Goal: Task Accomplishment & Management: Complete application form

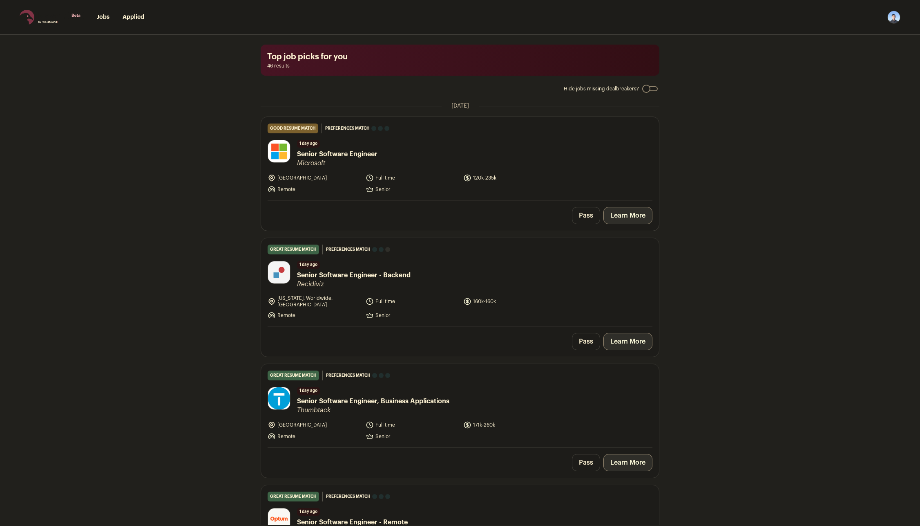
click at [632, 214] on link "Learn More" at bounding box center [628, 215] width 49 height 17
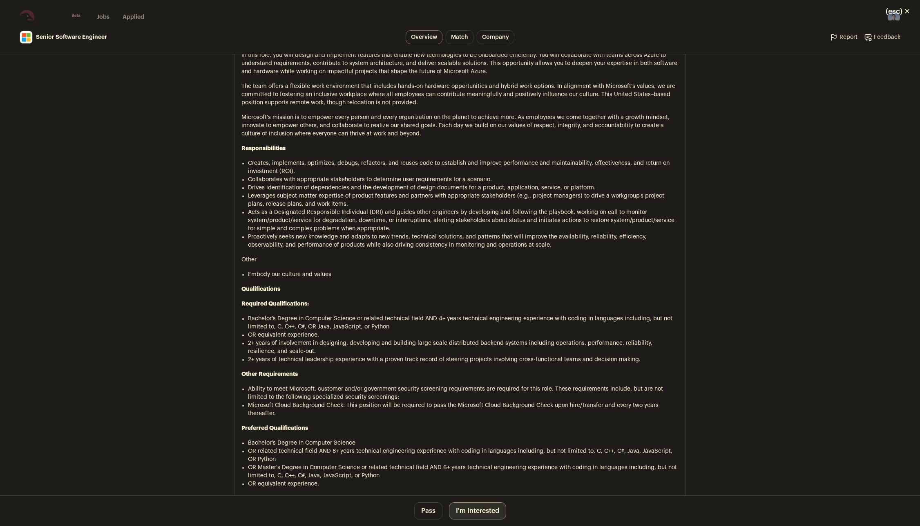
scroll to position [450, 0]
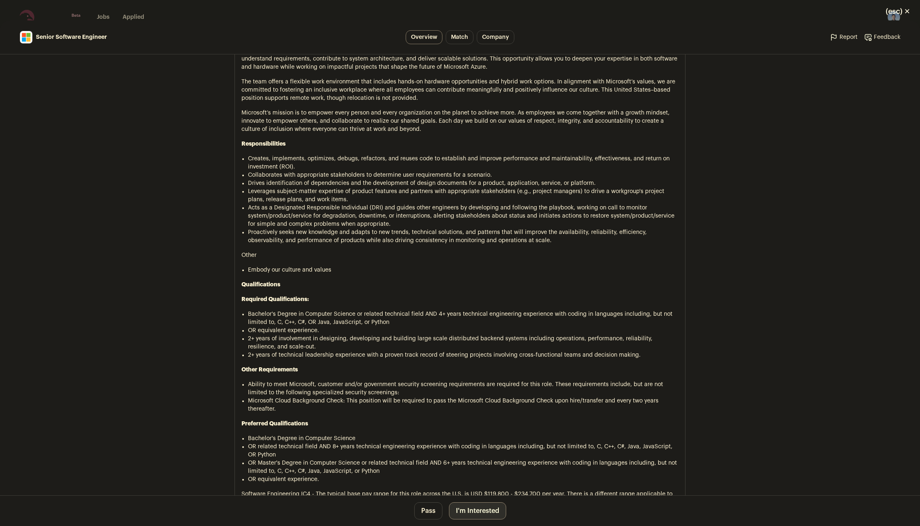
click at [470, 510] on button "I'm Interested" at bounding box center [477, 510] width 57 height 17
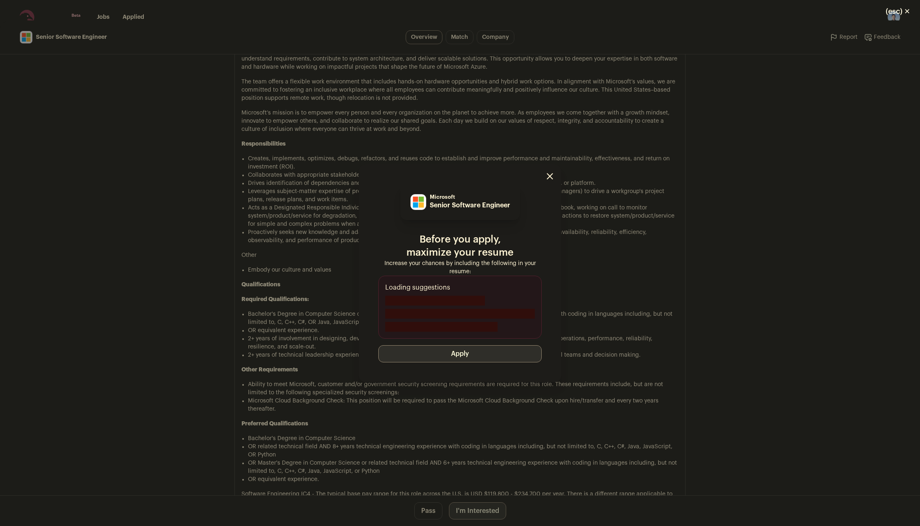
click at [447, 357] on button "Apply" at bounding box center [459, 353] width 163 height 17
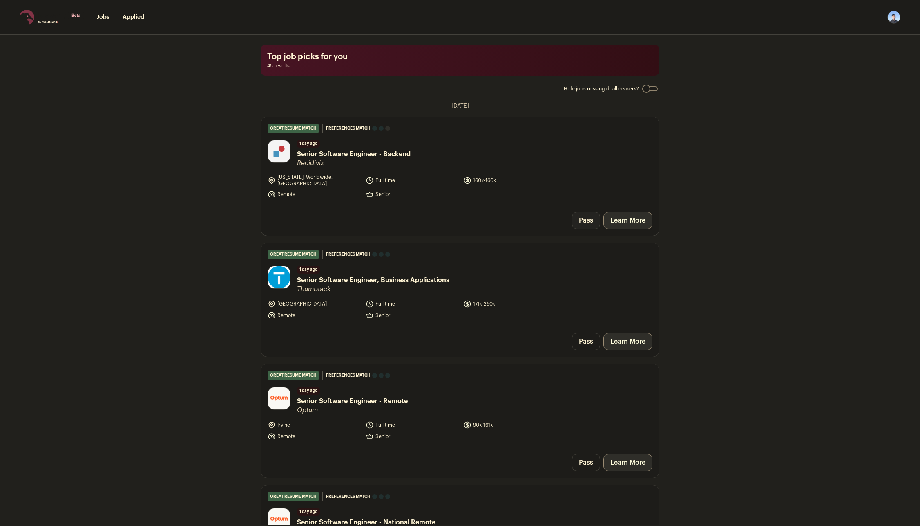
click at [581, 218] on button "Pass" at bounding box center [586, 220] width 28 height 17
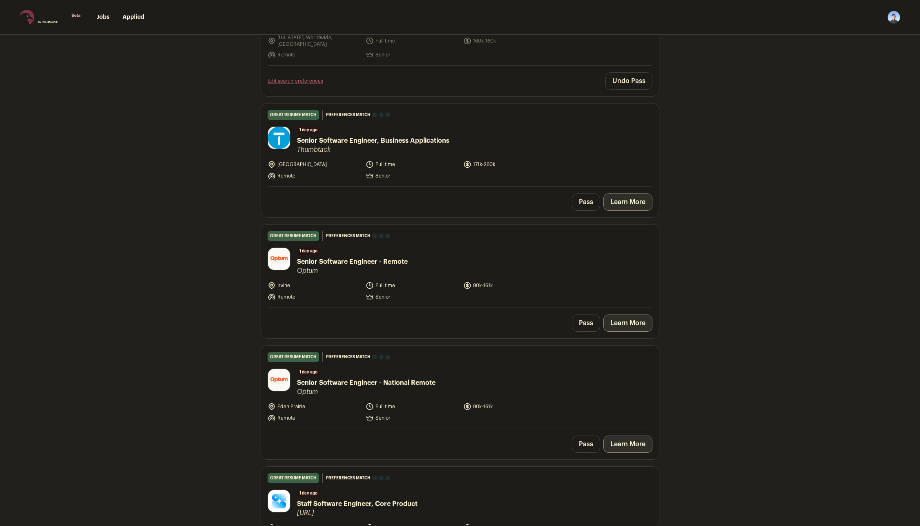
scroll to position [204, 0]
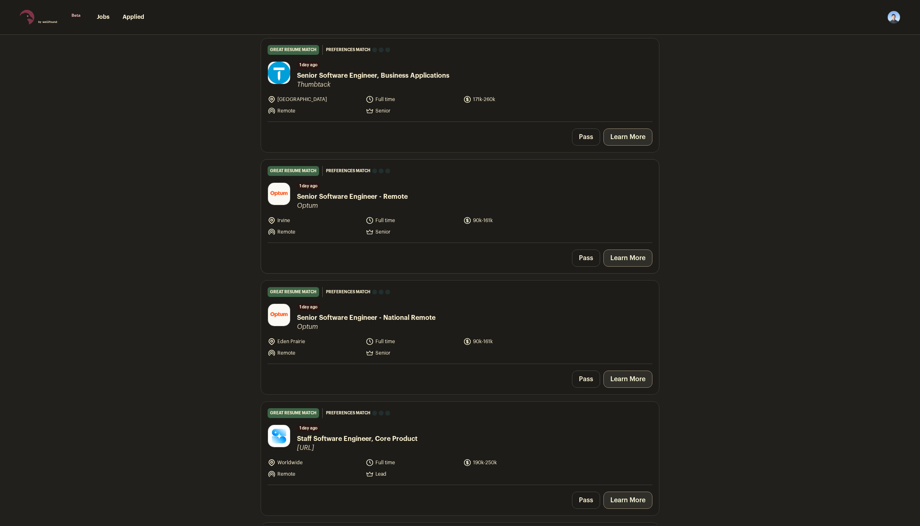
click at [631, 252] on link "Learn More" at bounding box center [628, 257] width 49 height 17
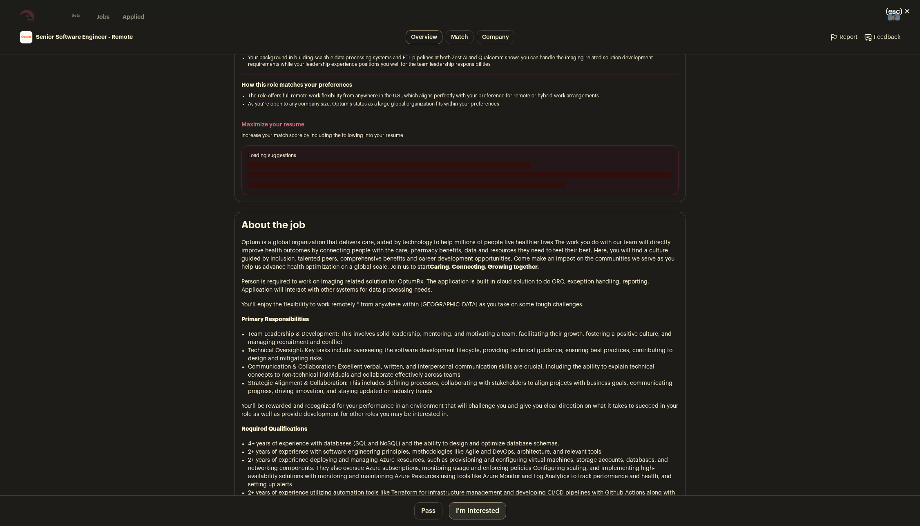
scroll to position [245, 0]
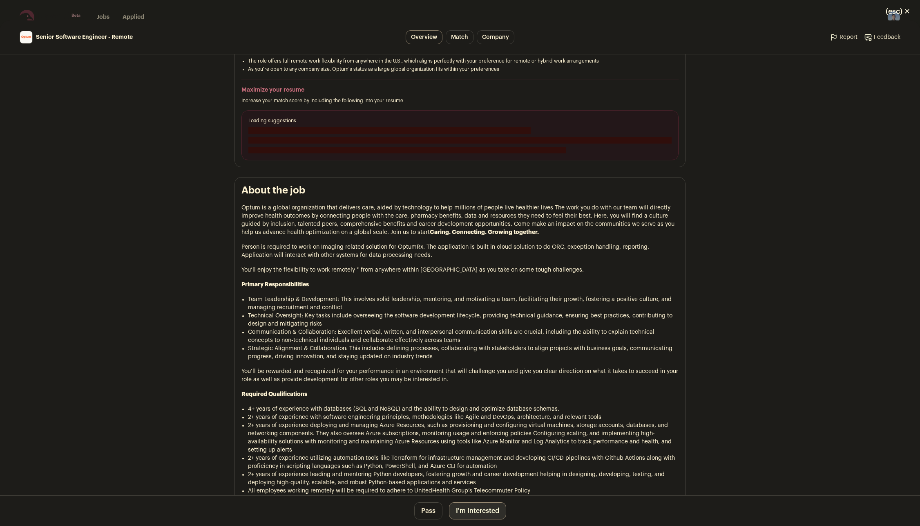
click at [478, 510] on button "I'm Interested" at bounding box center [477, 510] width 57 height 17
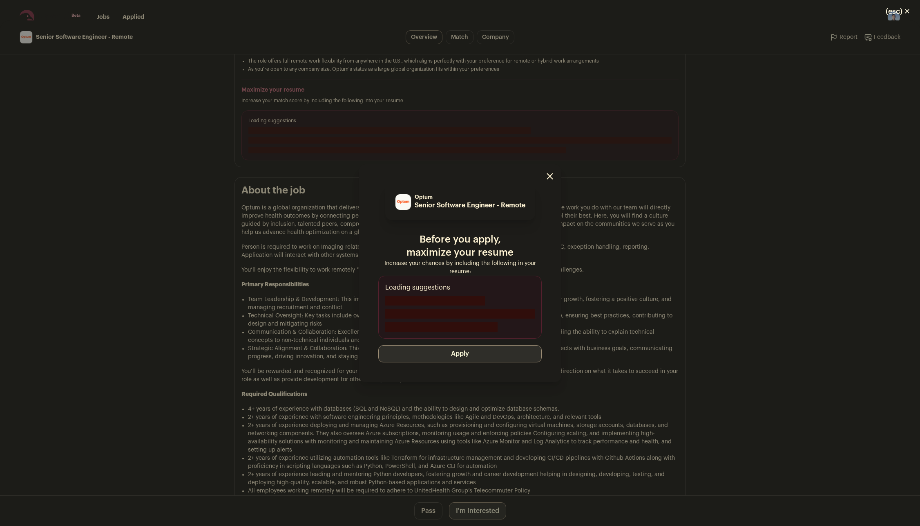
click at [432, 357] on button "Apply" at bounding box center [459, 353] width 163 height 17
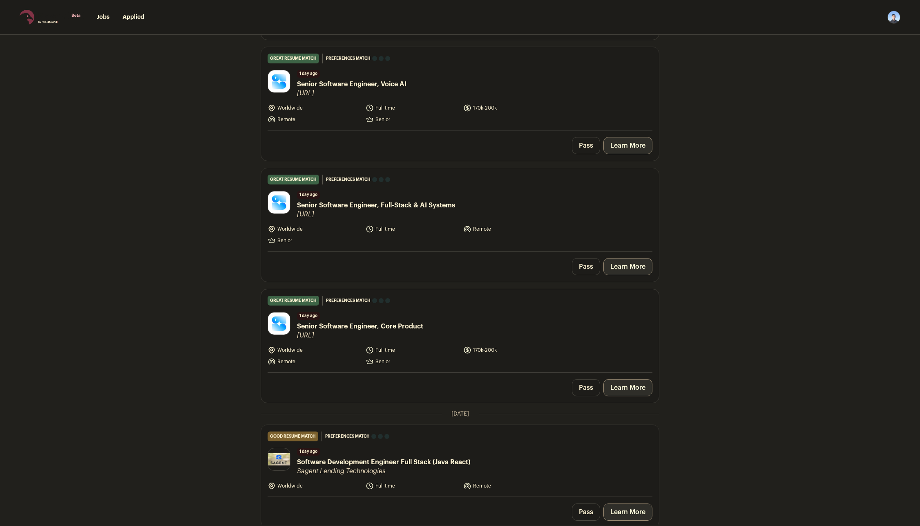
scroll to position [531, 0]
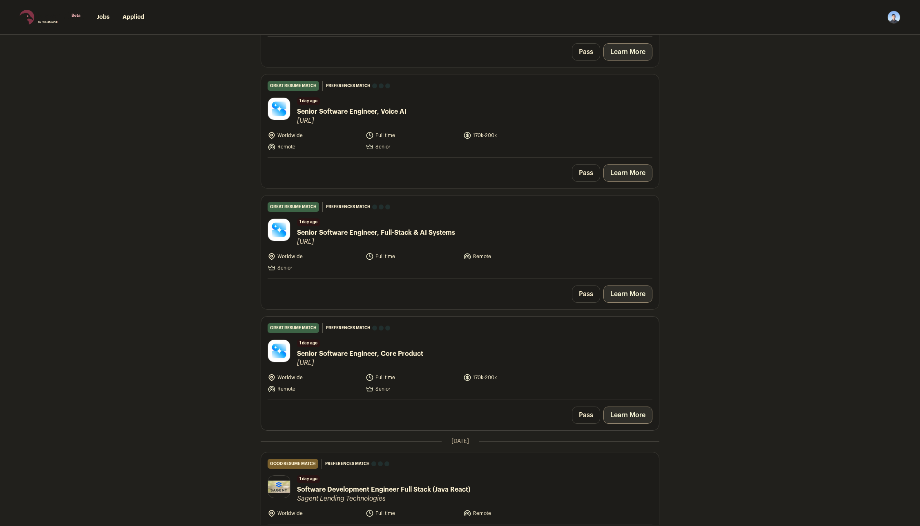
click at [621, 416] on link "Learn More" at bounding box center [628, 414] width 49 height 17
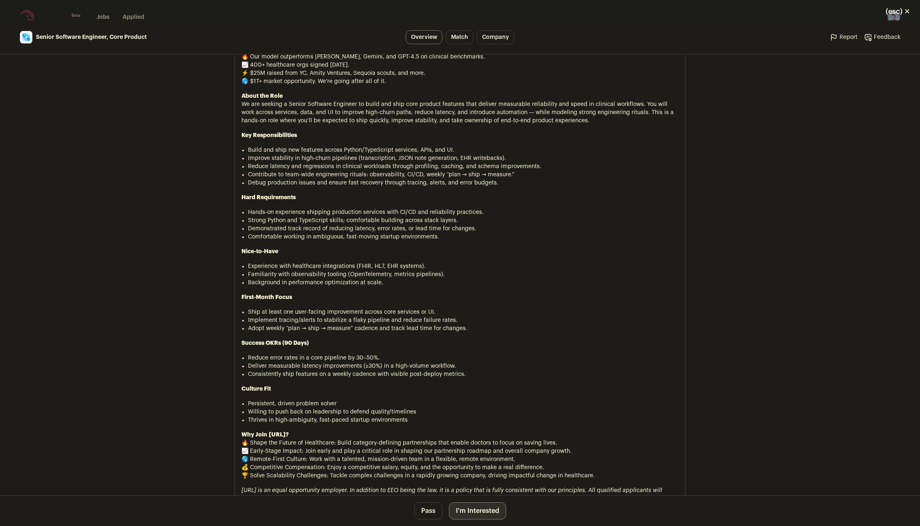
scroll to position [368, 0]
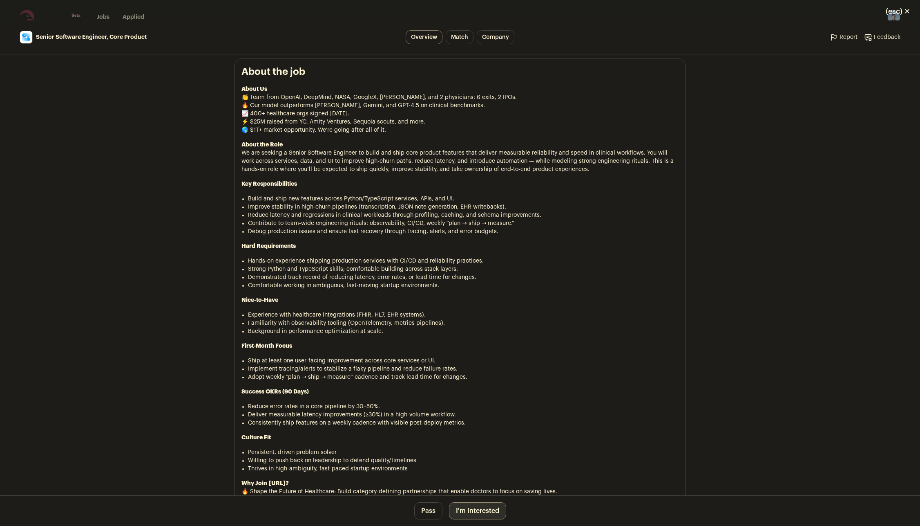
click at [477, 508] on button "I'm Interested" at bounding box center [477, 510] width 57 height 17
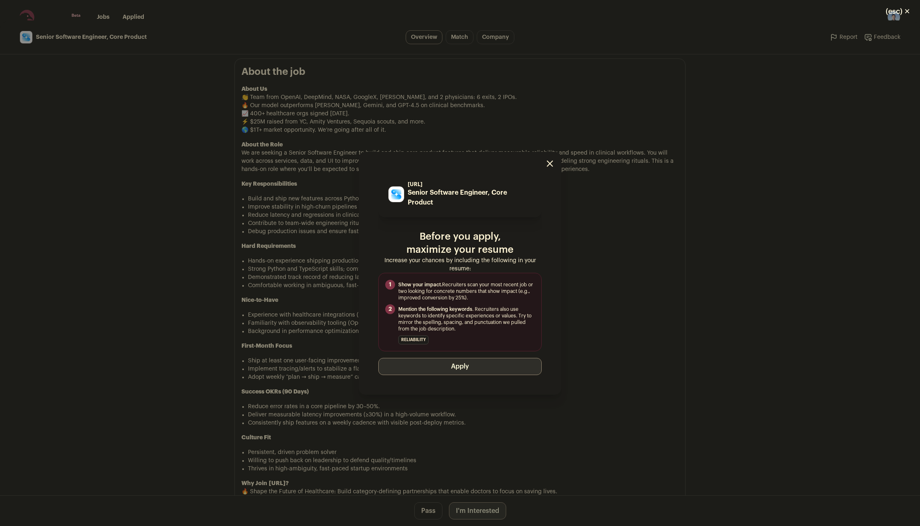
click at [428, 371] on button "Apply" at bounding box center [459, 366] width 163 height 17
